Goal: Check status: Check status

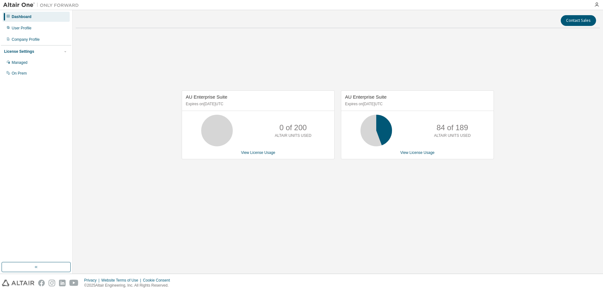
click at [212, 201] on div "AU Enterprise Suite Expires on [DATE] UTC 0 of 200 ALTAIR UNITS USED View Licen…" at bounding box center [338, 128] width 525 height 190
